Goal: Navigation & Orientation: Find specific page/section

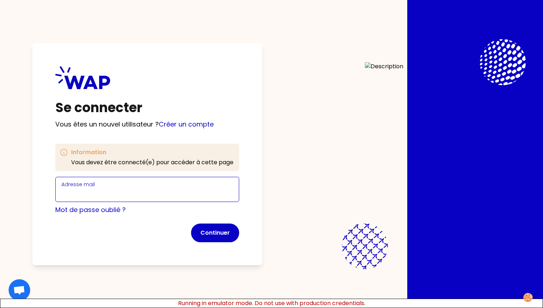
click at [152, 191] on input "Adresse mail" at bounding box center [147, 194] width 172 height 10
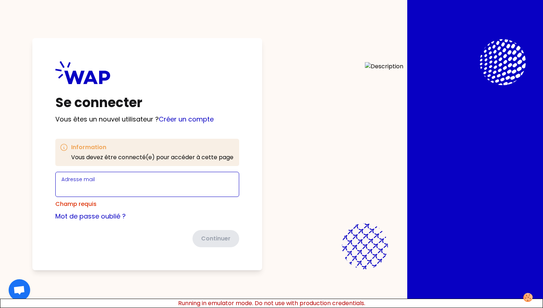
type input "t.wagner66250@gmail.com"
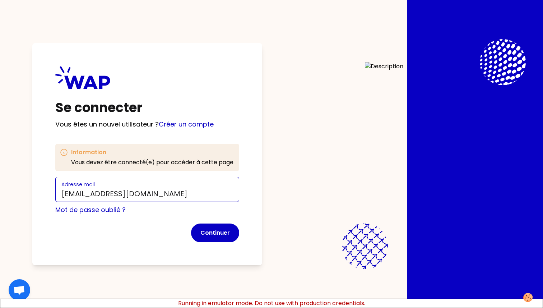
click button "Continuer" at bounding box center [215, 232] width 48 height 19
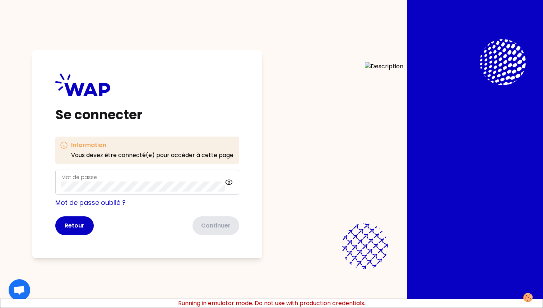
click at [114, 178] on div "Mot de passe" at bounding box center [142, 182] width 163 height 19
click at [214, 228] on button "Continuer" at bounding box center [215, 225] width 48 height 19
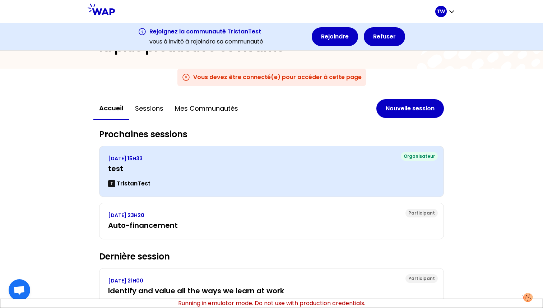
scroll to position [54, 0]
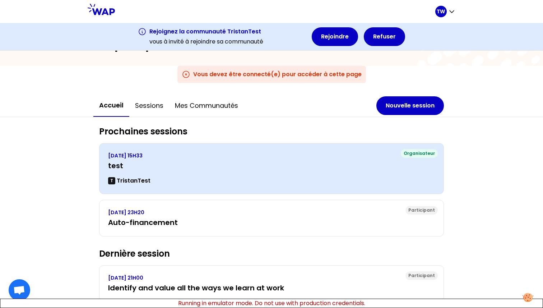
click at [159, 163] on h3 "test" at bounding box center [271, 166] width 327 height 10
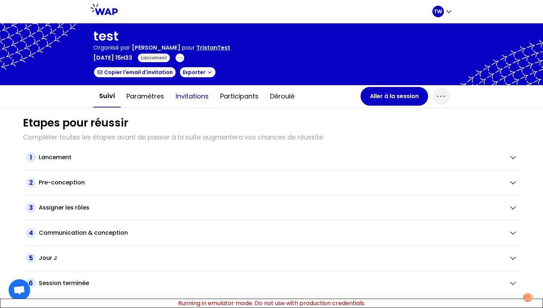
click at [186, 96] on button "Invitations" at bounding box center [192, 96] width 45 height 22
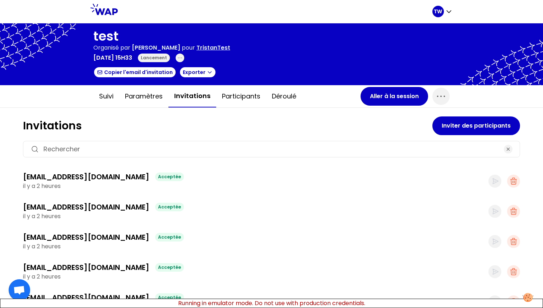
scroll to position [6, 0]
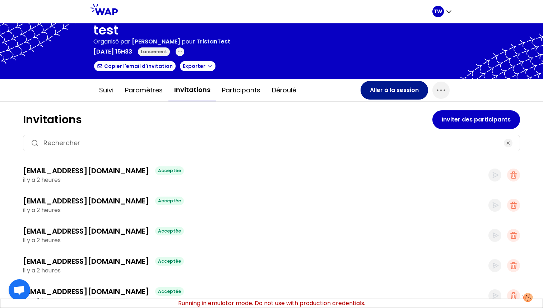
click at [375, 91] on button "Aller à la session" at bounding box center [395, 90] width 68 height 19
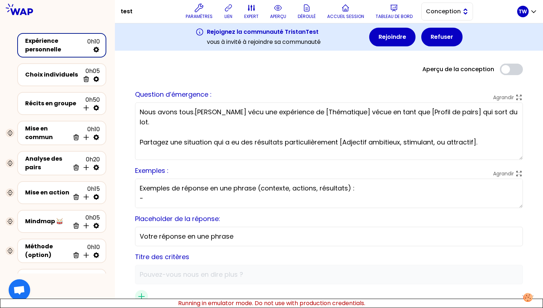
click at [447, 8] on span "Conception" at bounding box center [442, 11] width 32 height 9
click at [445, 39] on span "Facilitation" at bounding box center [451, 41] width 31 height 9
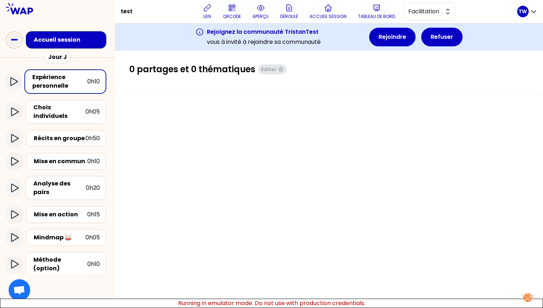
click at [14, 40] on rect at bounding box center [14, 39] width 6 height 1
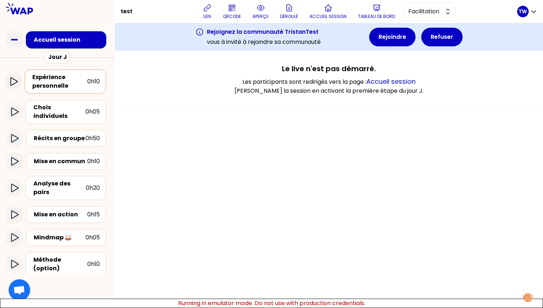
click at [55, 81] on div "Expérience personnelle" at bounding box center [59, 81] width 55 height 17
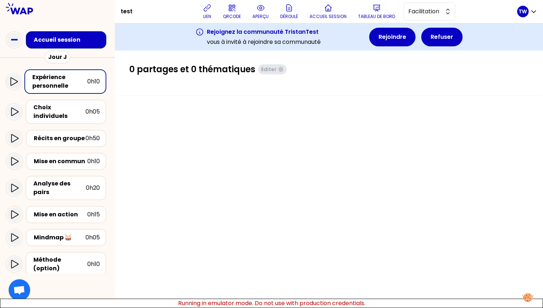
click at [56, 34] on div "Accueil session" at bounding box center [66, 39] width 80 height 17
click at [54, 104] on div "Choix individuels 0h05" at bounding box center [66, 111] width 68 height 17
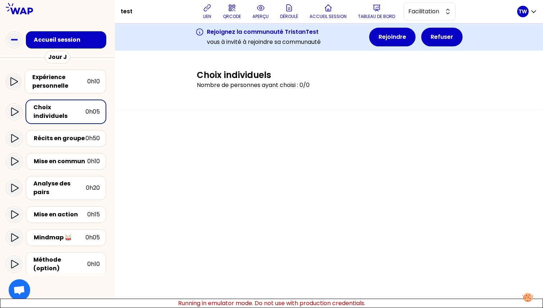
click at [57, 150] on div "Mise en commun 0h10" at bounding box center [57, 161] width 103 height 23
click at [14, 45] on icon at bounding box center [14, 40] width 14 height 14
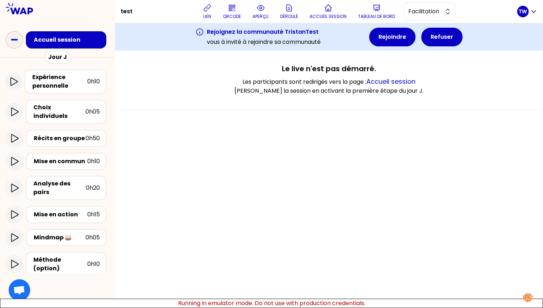
click at [14, 44] on icon at bounding box center [14, 40] width 14 height 14
click at [76, 33] on div "Accueil session" at bounding box center [66, 39] width 80 height 17
click at [72, 40] on div "Accueil session" at bounding box center [68, 40] width 69 height 9
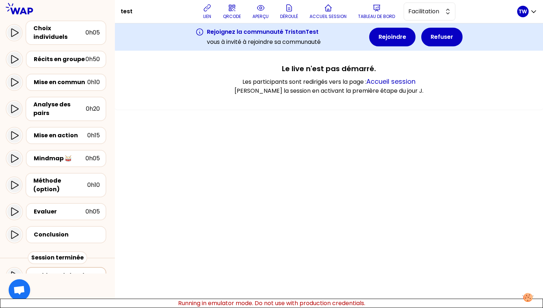
click at [65, 270] on div "Tableau de bord" at bounding box center [67, 275] width 70 height 10
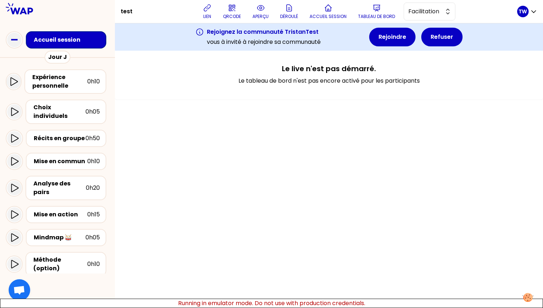
scroll to position [5, 0]
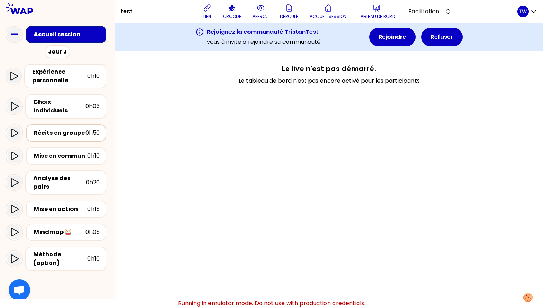
click at [57, 132] on div "Récits en groupe 0h50" at bounding box center [66, 132] width 80 height 17
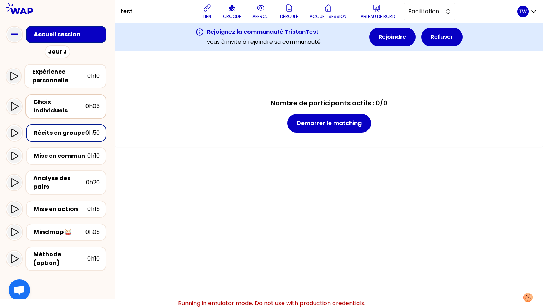
click at [60, 100] on div "Choix individuels" at bounding box center [59, 106] width 52 height 17
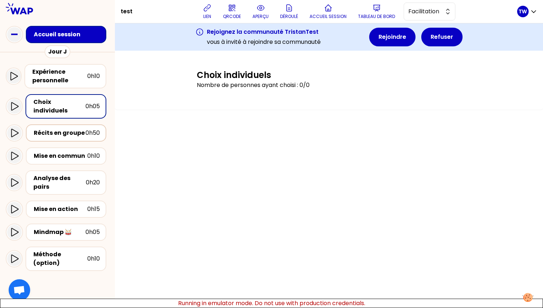
click at [60, 129] on div "Récits en groupe" at bounding box center [60, 133] width 52 height 9
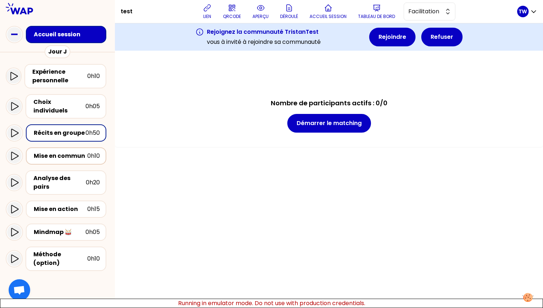
click at [79, 152] on div "Mise en commun" at bounding box center [61, 156] width 54 height 9
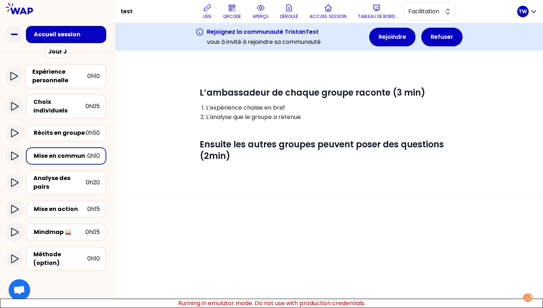
click at [83, 89] on div "Expérience personnelle 0h10" at bounding box center [57, 76] width 103 height 30
click at [86, 80] on div "Expérience personnelle" at bounding box center [59, 76] width 55 height 17
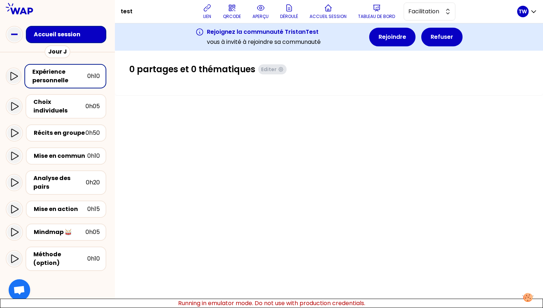
click at [83, 34] on div "Accueil session" at bounding box center [68, 34] width 69 height 9
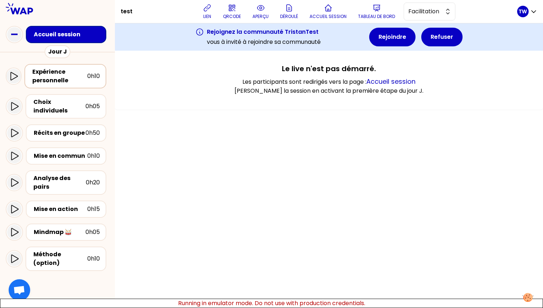
click at [64, 77] on div "Expérience personnelle" at bounding box center [59, 76] width 55 height 17
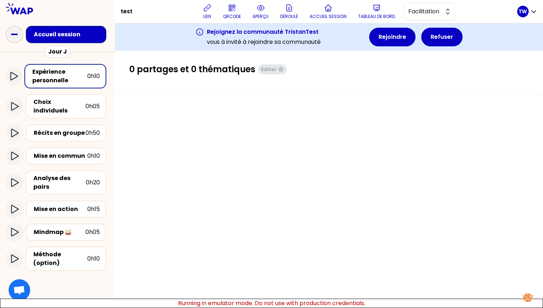
click at [21, 35] on icon at bounding box center [14, 34] width 14 height 14
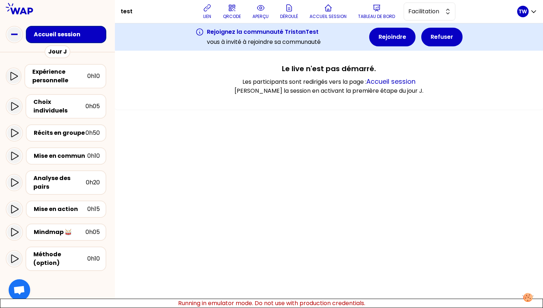
click at [74, 40] on div "Accueil session" at bounding box center [67, 34] width 70 height 10
click at [524, 10] on p "TW" at bounding box center [523, 11] width 9 height 7
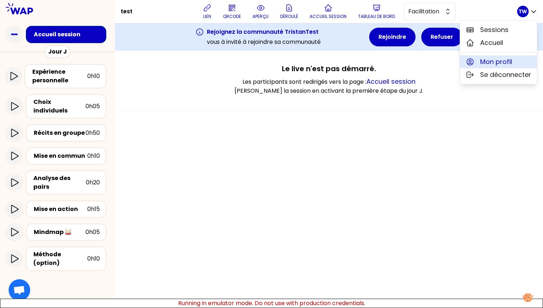
click at [504, 63] on span "Mon profil" at bounding box center [496, 62] width 32 height 10
